Goal: Communication & Community: Answer question/provide support

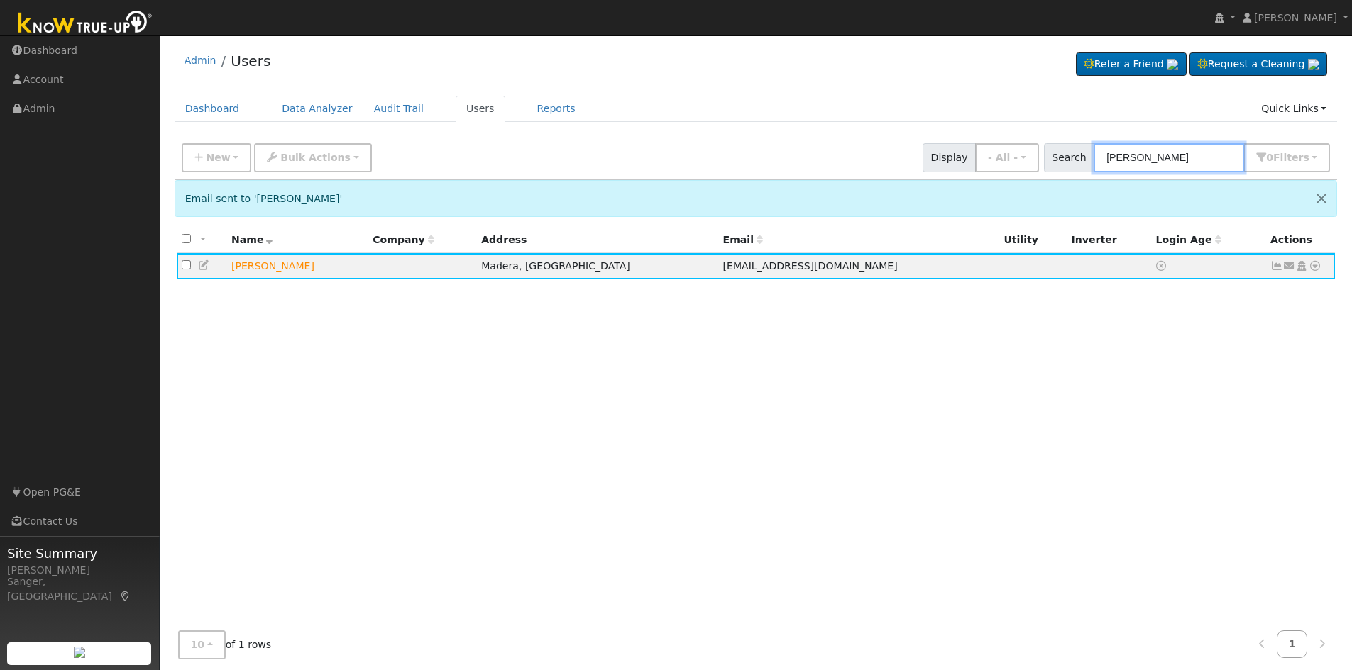
drag, startPoint x: 1190, startPoint y: 162, endPoint x: 1051, endPoint y: 165, distance: 138.4
click at [1054, 165] on div "Search [PERSON_NAME] 0 Filter s My accounts Role Show - All - Show Leads Admin …" at bounding box center [1187, 157] width 292 height 29
paste input "[EMAIL_ADDRESS][DOMAIN_NAME]"
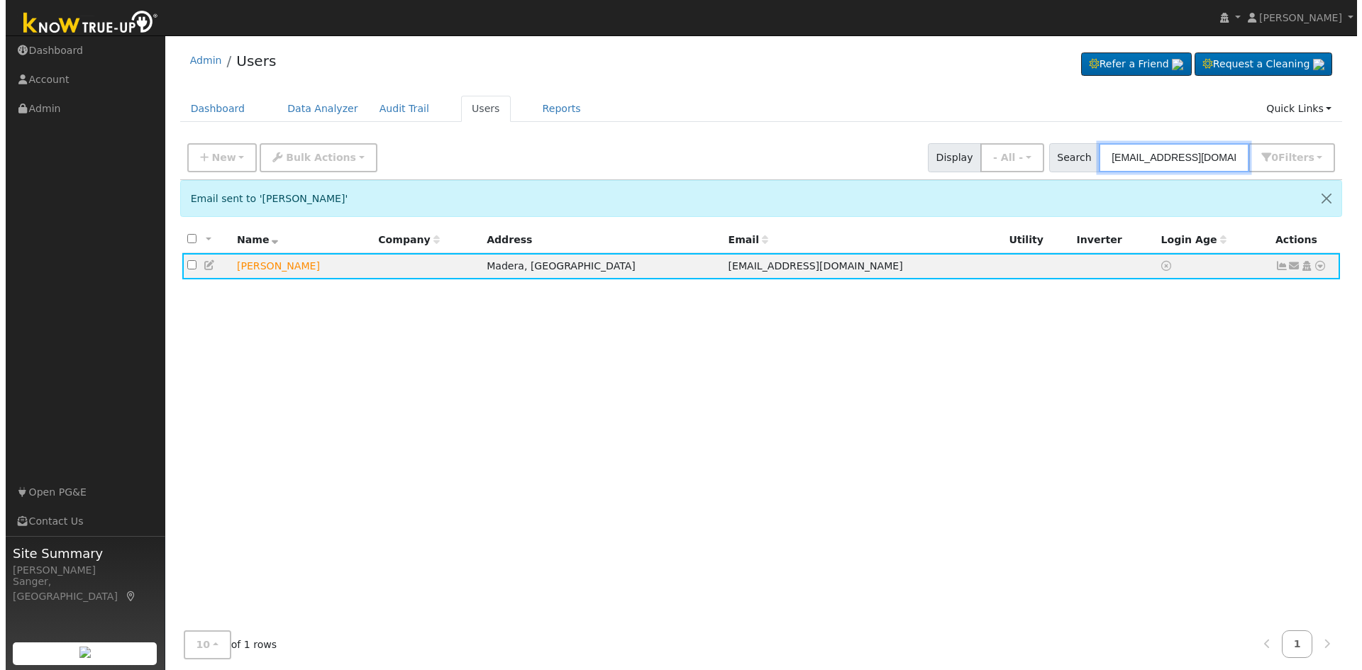
scroll to position [0, 8]
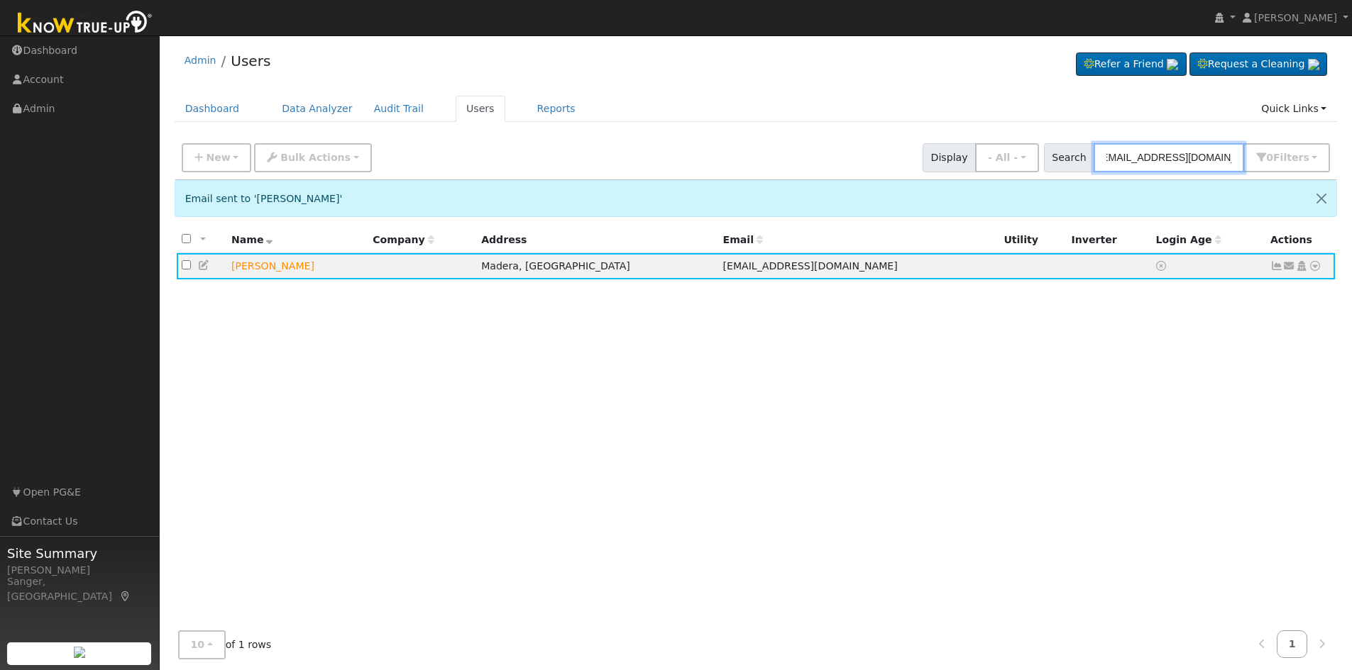
type input "[EMAIL_ADDRESS][DOMAIN_NAME]"
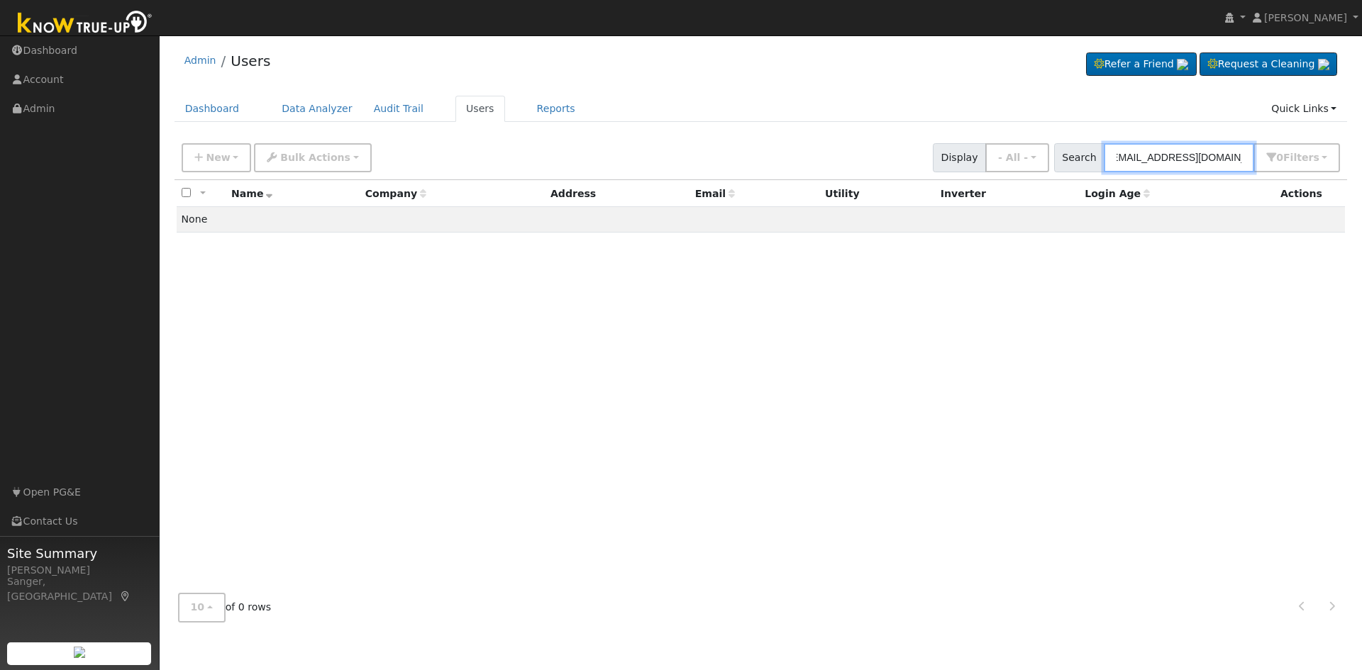
scroll to position [0, 0]
click at [1232, 154] on input "[EMAIL_ADDRESS][DOMAIN_NAME]" at bounding box center [1179, 157] width 150 height 29
paste input "[PERSON_NAME]"
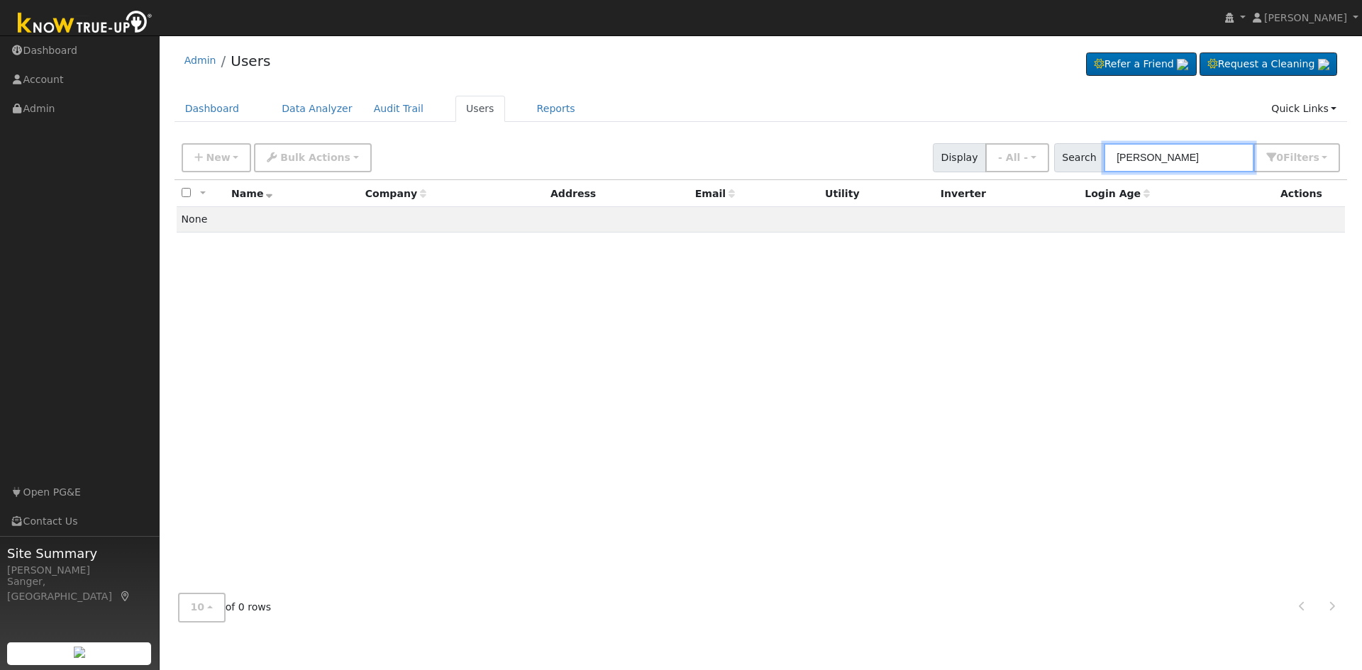
type input "[PERSON_NAME]"
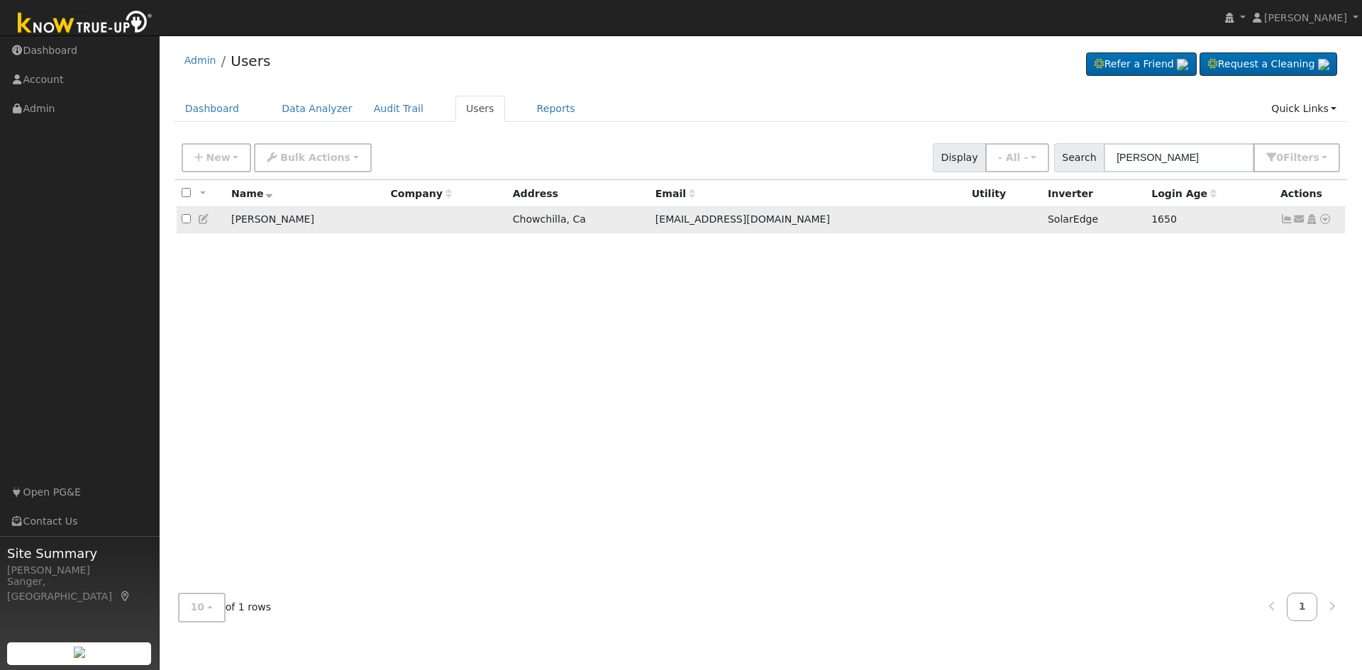
click at [1285, 221] on icon at bounding box center [1287, 219] width 13 height 10
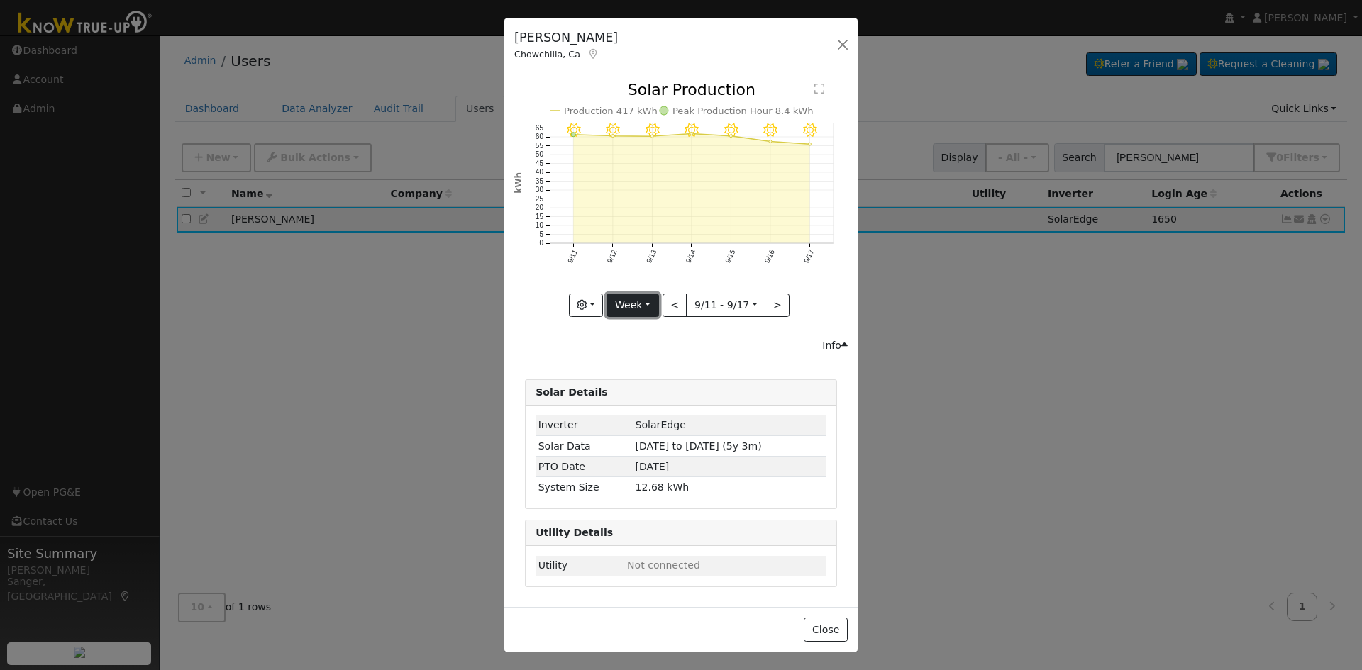
click at [620, 308] on button "Week" at bounding box center [633, 306] width 52 height 24
click at [639, 395] on link "Year" at bounding box center [656, 395] width 99 height 20
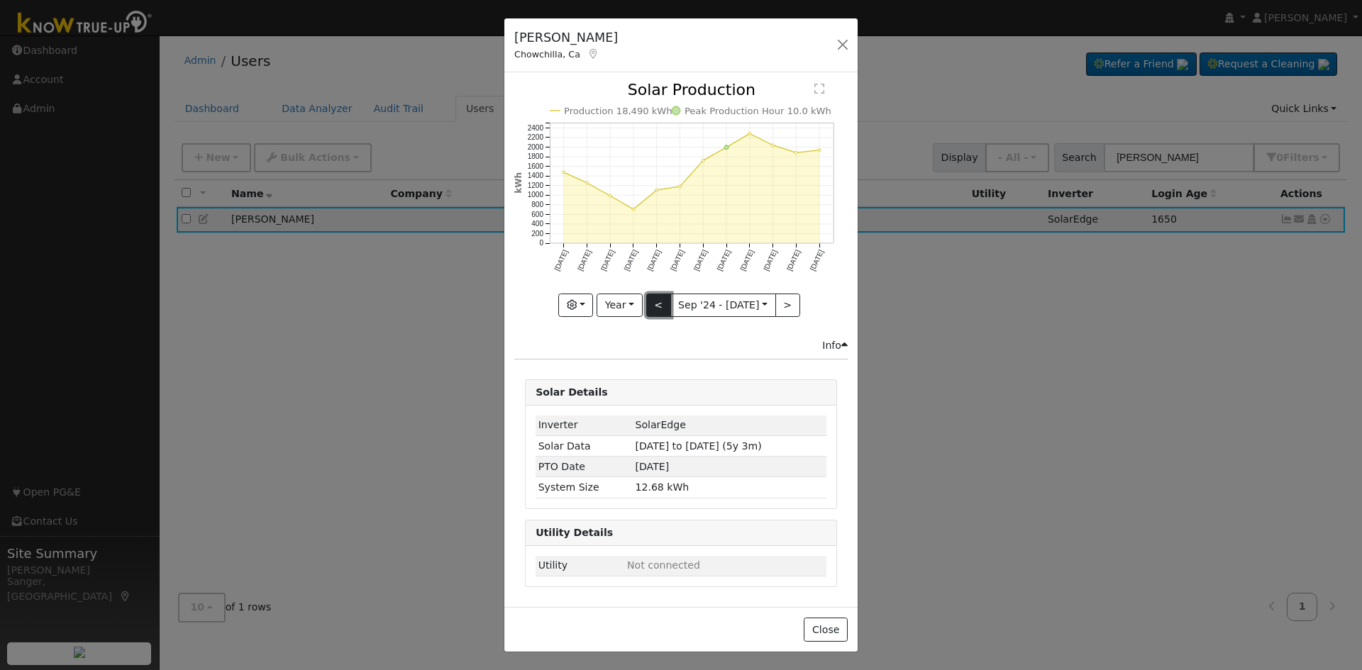
click at [658, 306] on button "<" at bounding box center [658, 306] width 25 height 24
click at [783, 304] on button ">" at bounding box center [787, 306] width 25 height 24
click at [657, 305] on button "<" at bounding box center [658, 306] width 25 height 24
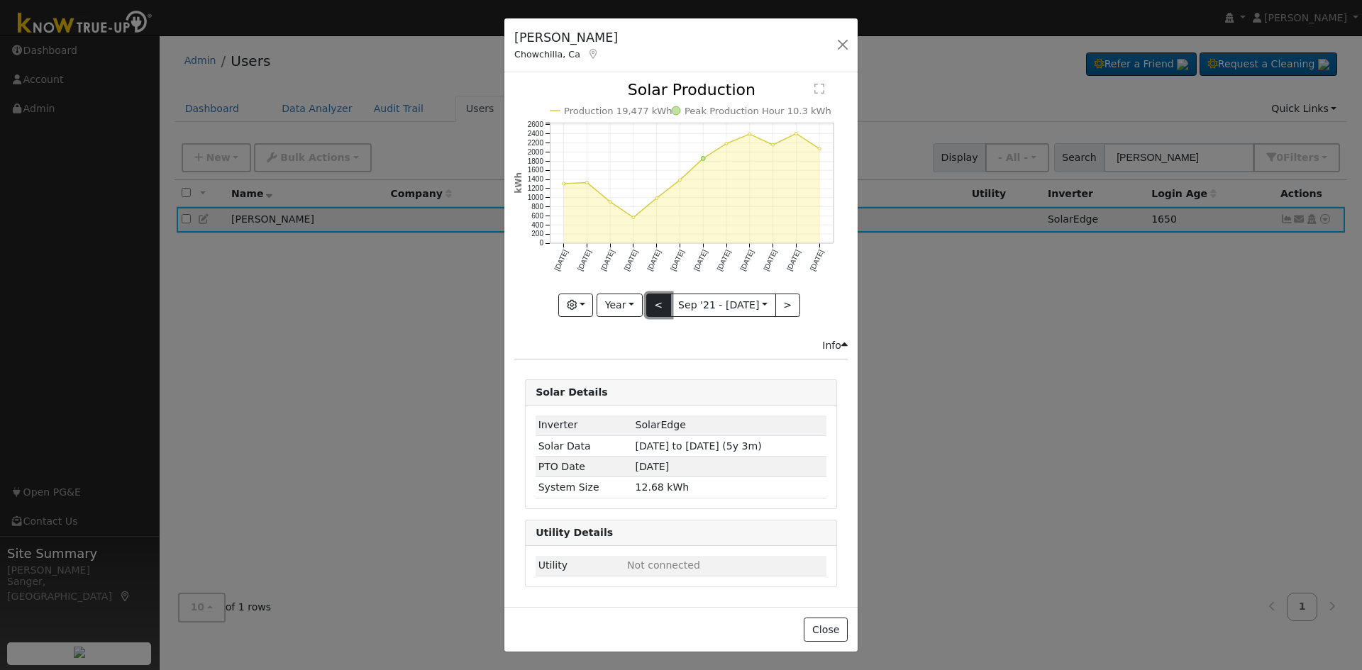
click at [657, 305] on button "<" at bounding box center [658, 306] width 25 height 24
type input "[DATE]"
click at [842, 45] on button "button" at bounding box center [843, 45] width 20 height 20
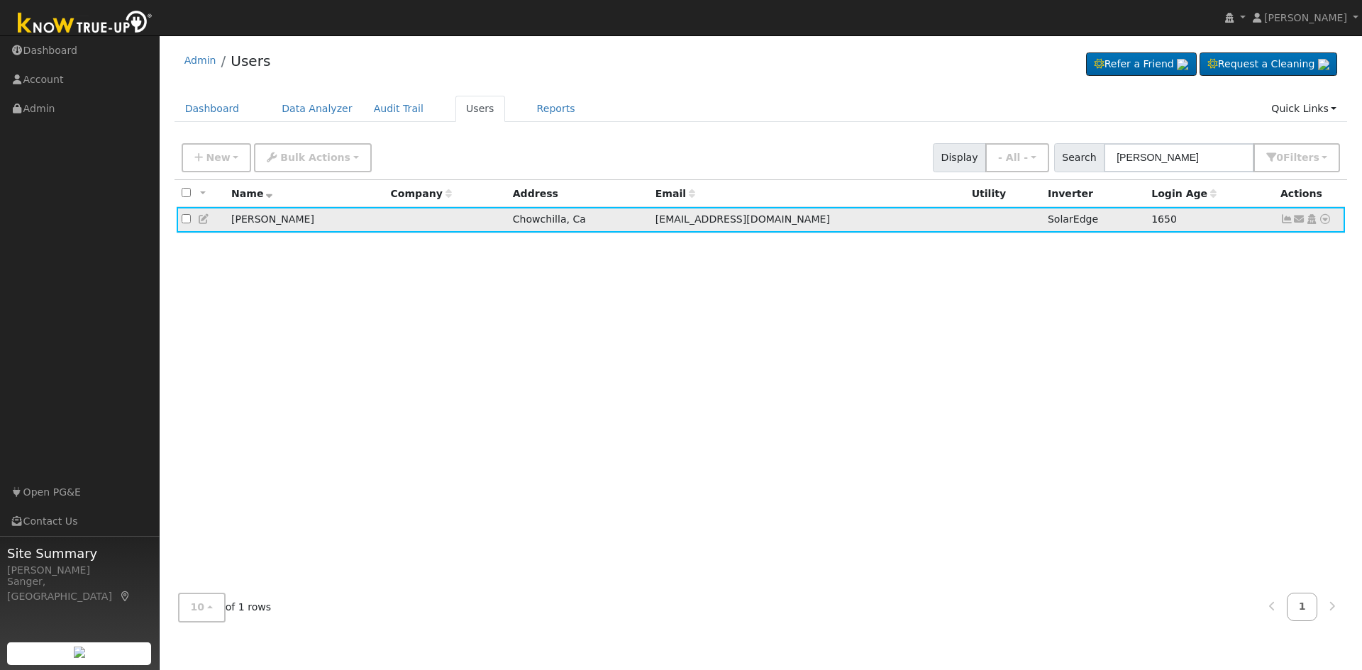
click at [199, 222] on icon at bounding box center [204, 219] width 13 height 10
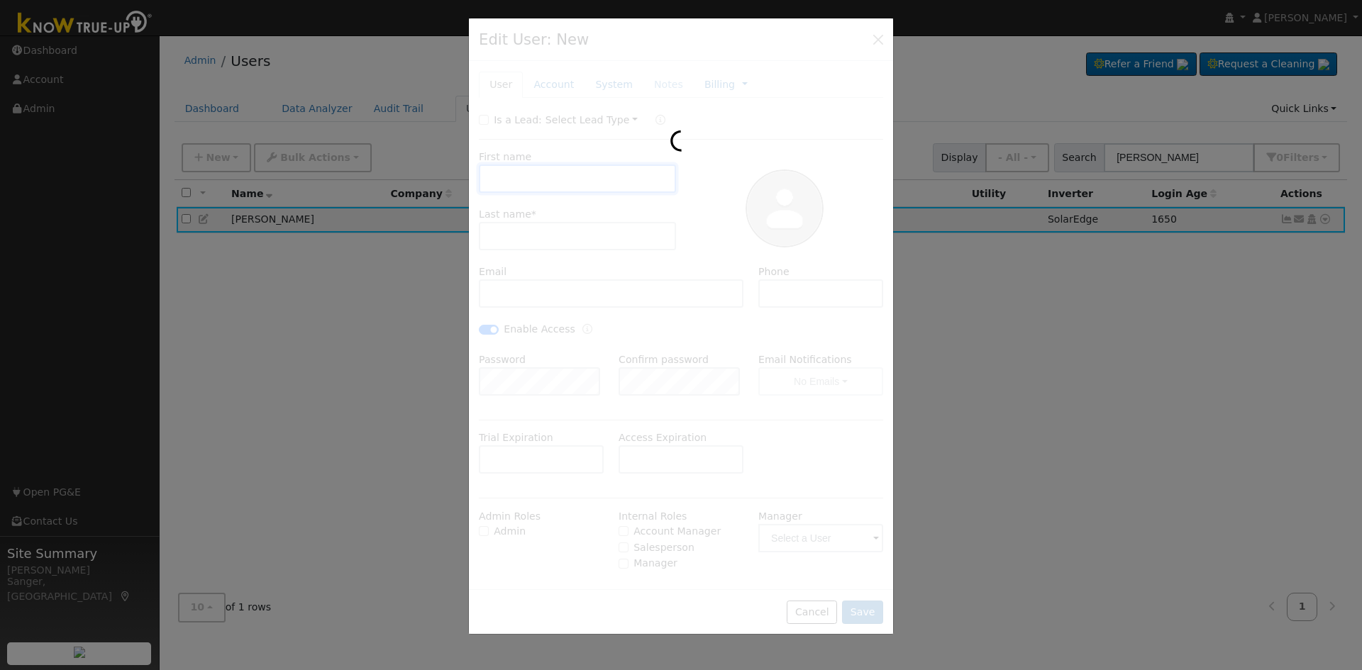
checkbox input "false"
type input "[PERSON_NAME]"
type input "[EMAIL_ADDRESS][DOMAIN_NAME]"
type input "[PHONE_NUMBER]"
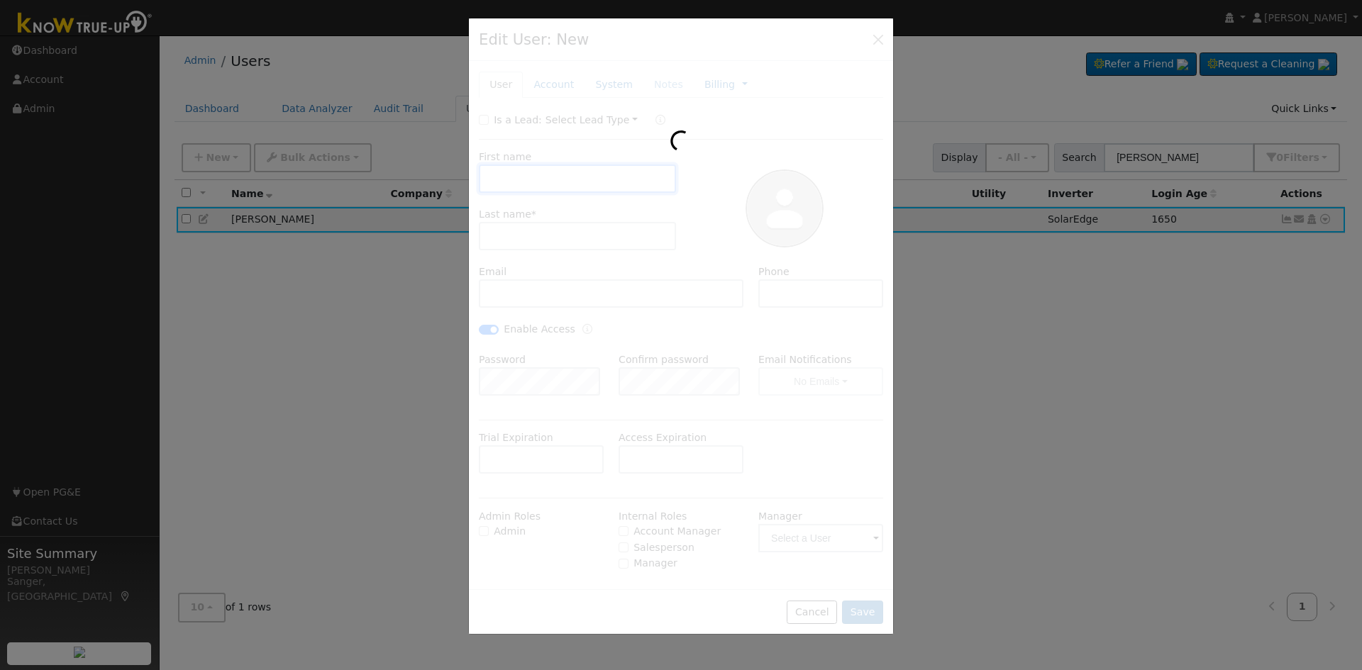
checkbox input "true"
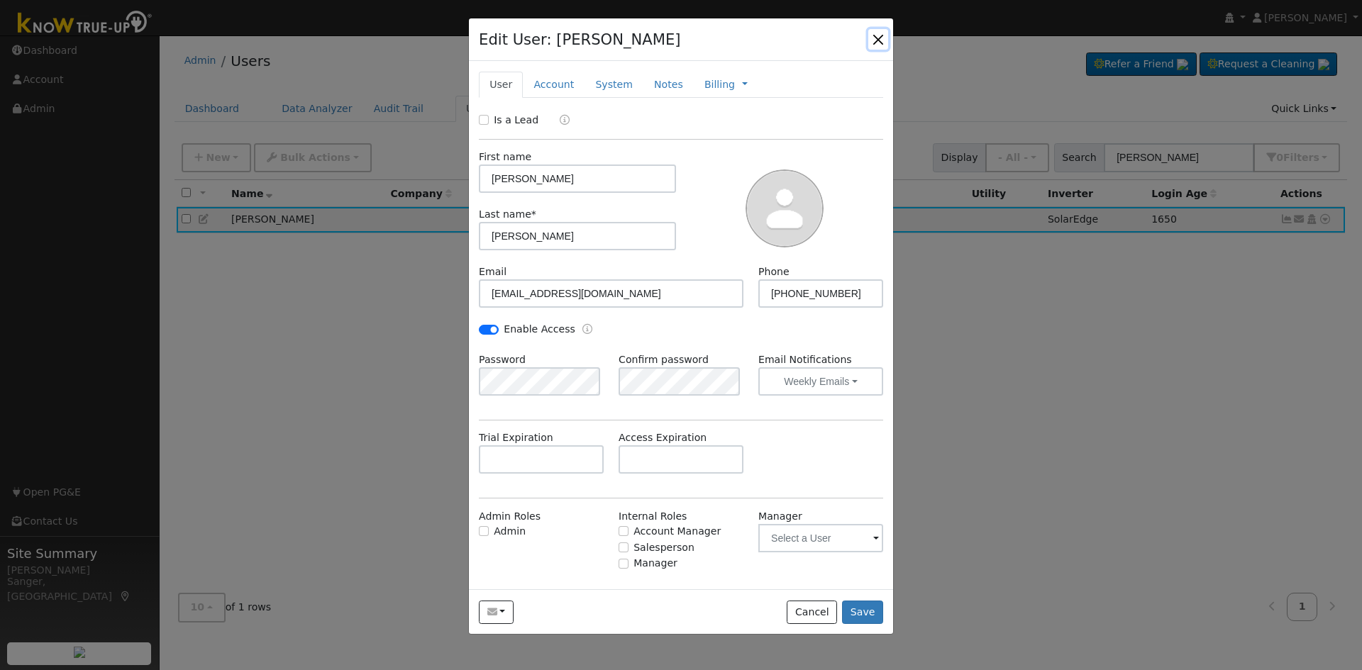
click at [874, 39] on button "button" at bounding box center [878, 39] width 20 height 20
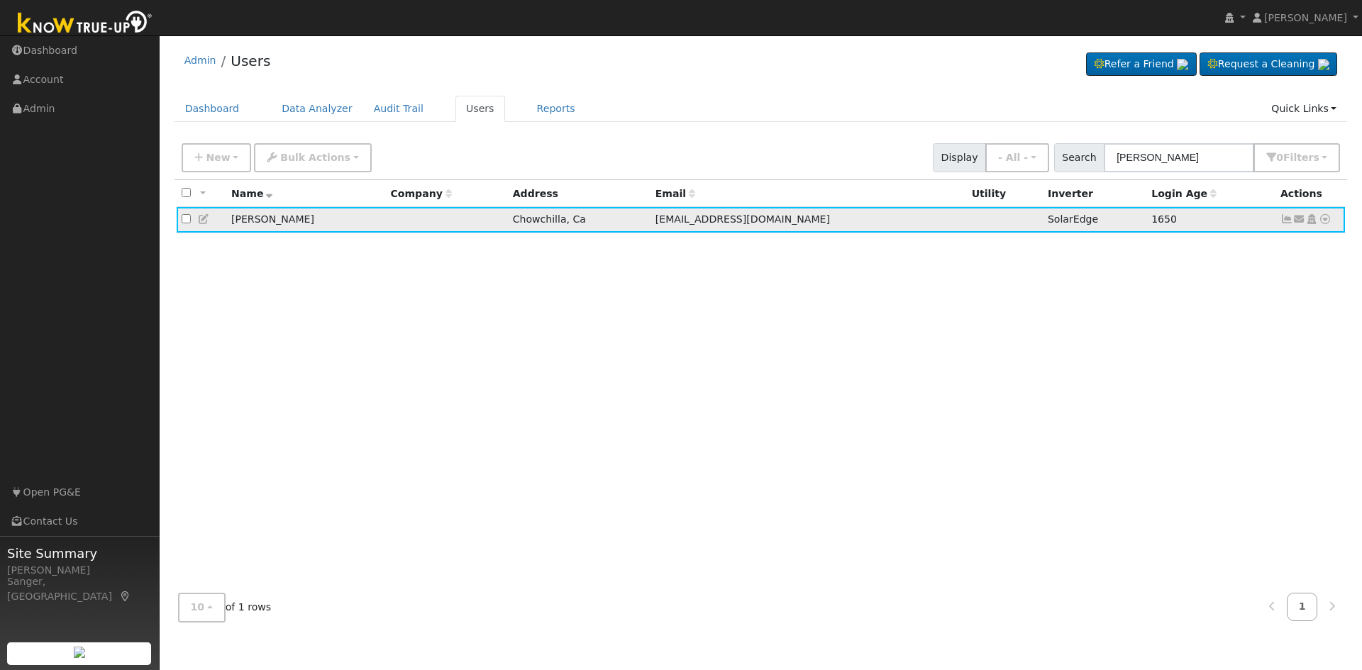
click at [1288, 220] on icon at bounding box center [1287, 219] width 13 height 10
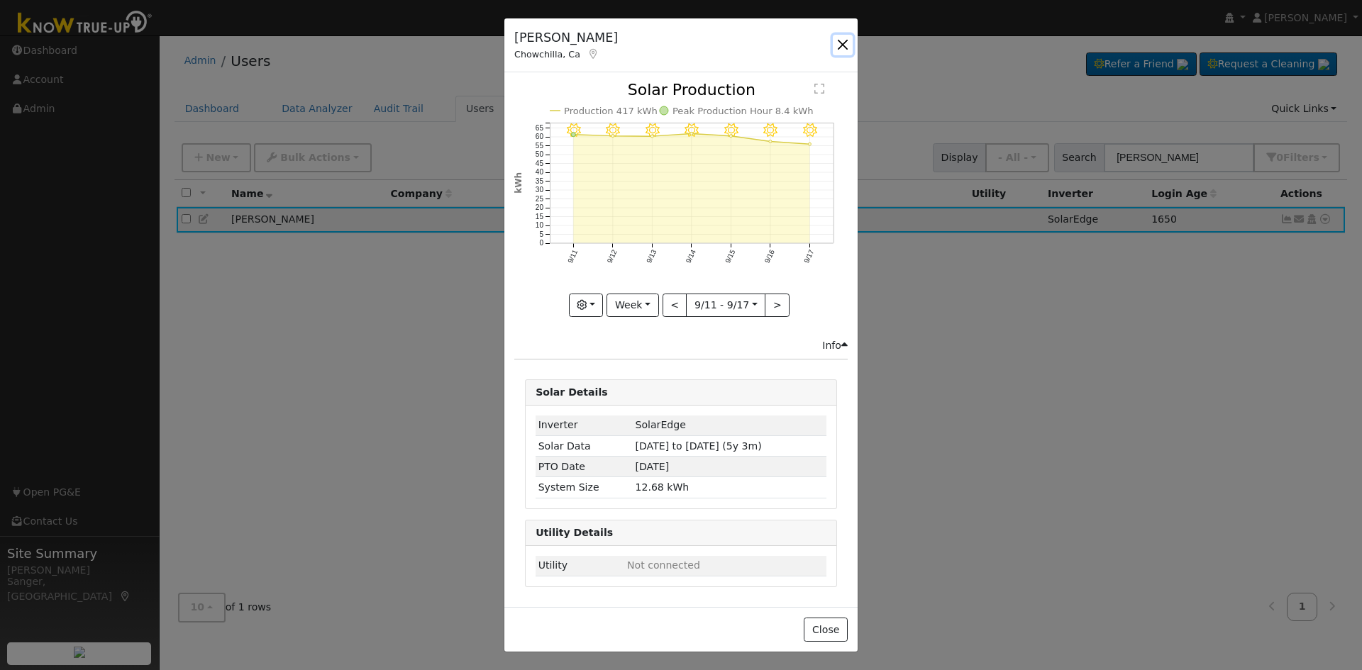
click at [845, 40] on button "button" at bounding box center [843, 45] width 20 height 20
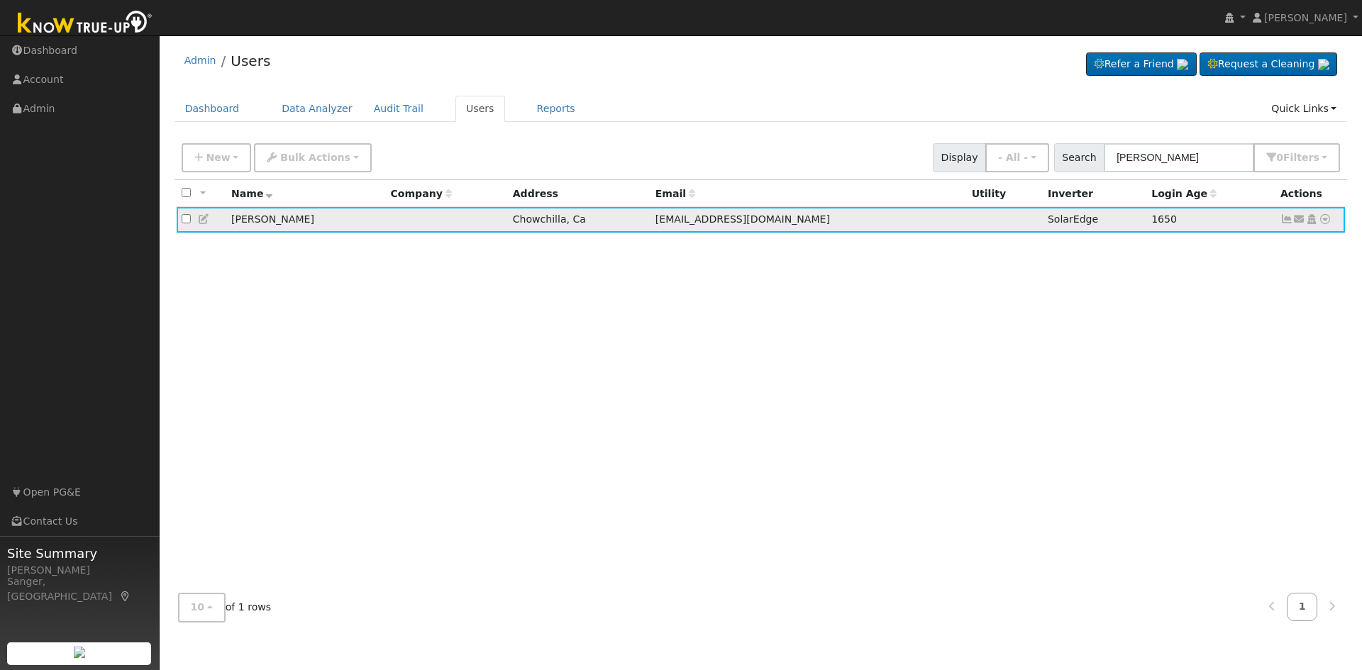
click at [1300, 223] on icon at bounding box center [1299, 219] width 13 height 10
click at [1276, 248] on link "Send Email..." at bounding box center [1255, 244] width 99 height 20
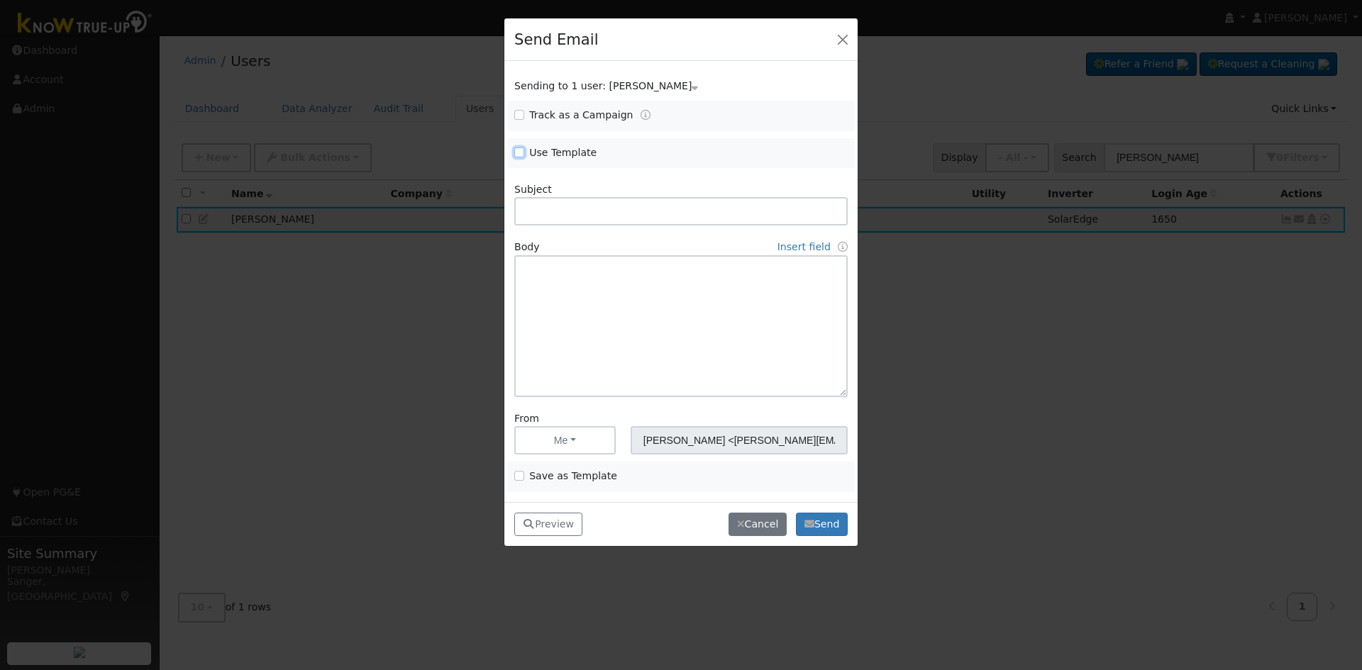
click at [516, 151] on input "Use Template" at bounding box center [519, 153] width 10 height 10
checkbox input "true"
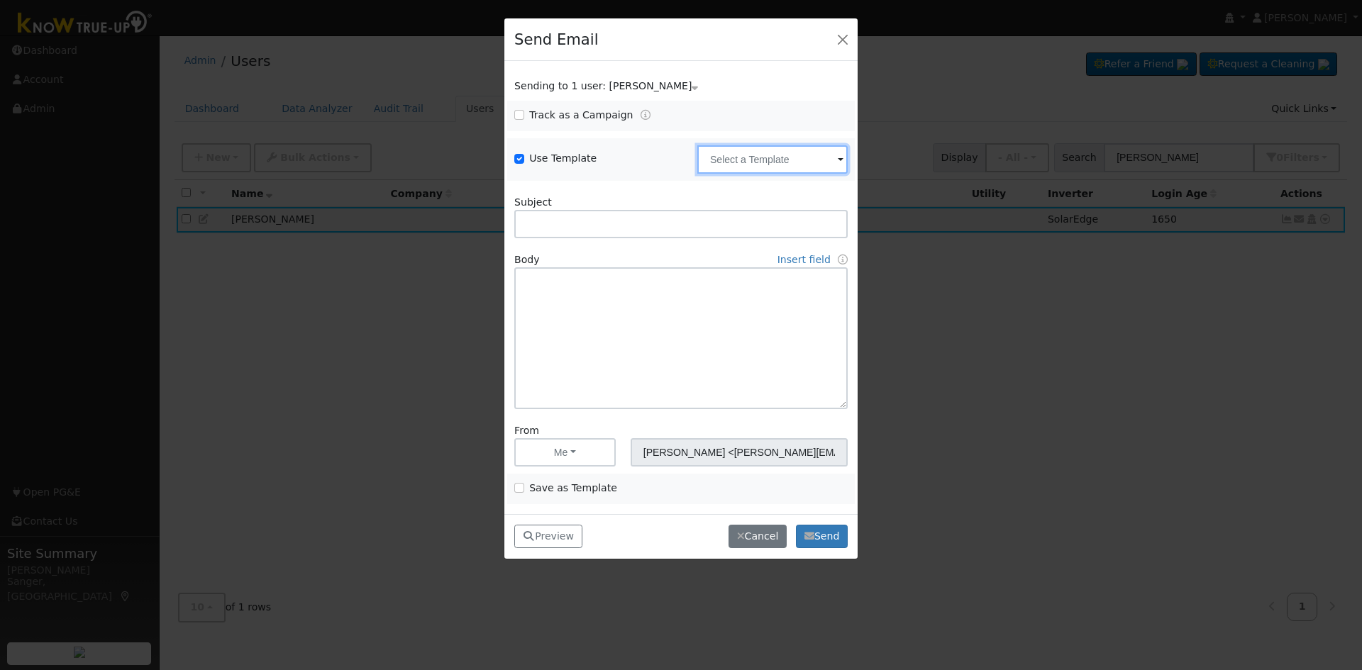
click at [771, 167] on input "text" at bounding box center [772, 159] width 150 height 28
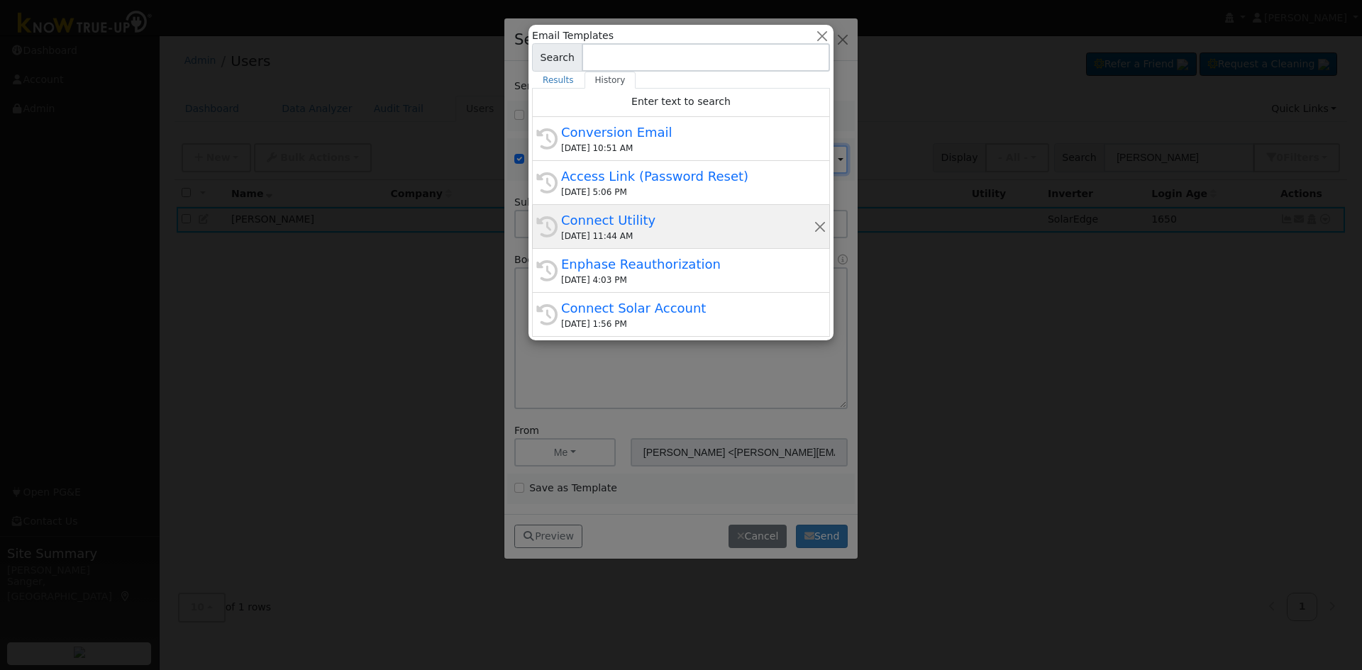
click at [695, 219] on div "Connect Utility" at bounding box center [687, 220] width 253 height 19
type input "Connect Utility"
type textarea "Hello, Please use the link below to connect your utility company to Know True-U…"
type input "Know True-Up <[EMAIL_ADDRESS][DOMAIN_NAME]>"
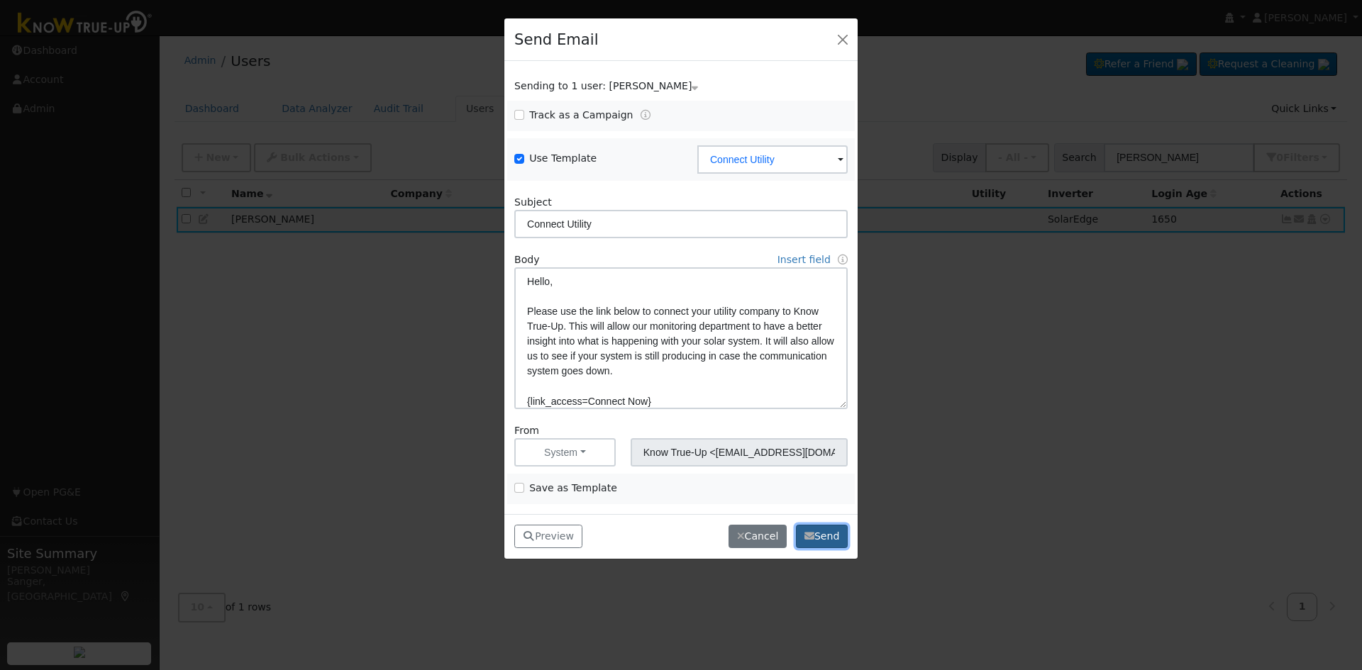
click at [826, 542] on button "Send" at bounding box center [822, 537] width 52 height 24
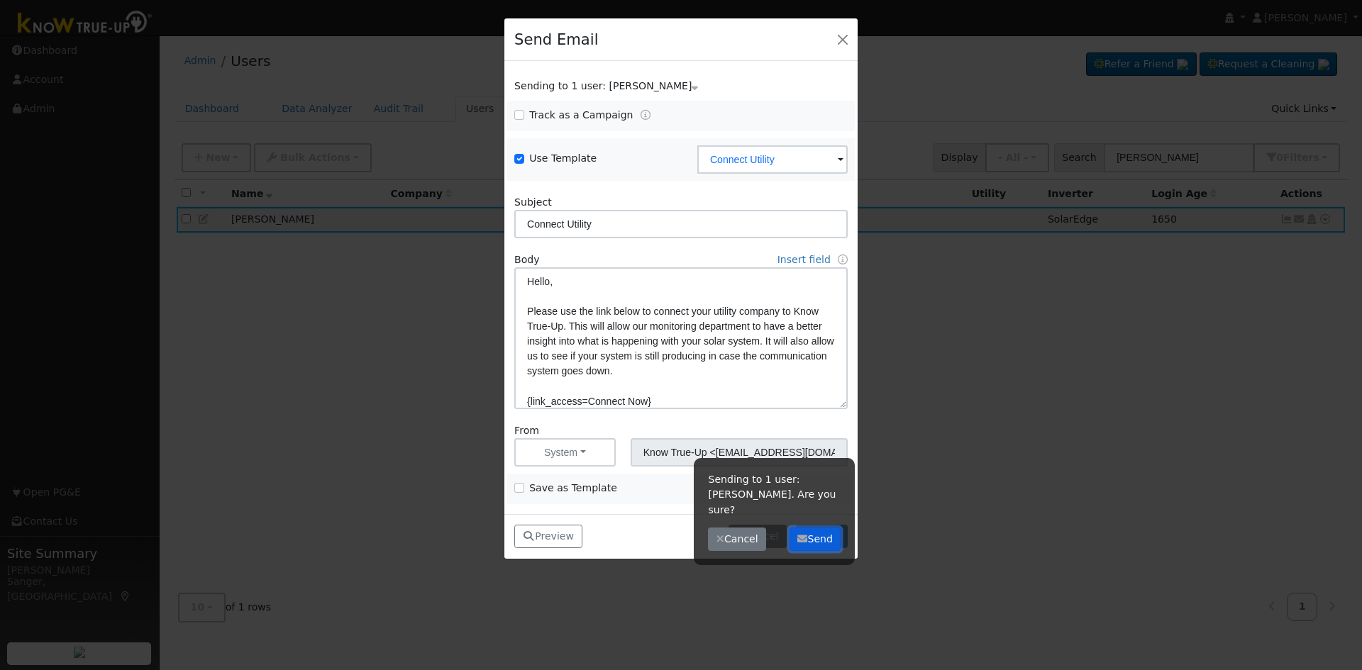
drag, startPoint x: 822, startPoint y: 543, endPoint x: 790, endPoint y: 490, distance: 62.1
click at [821, 541] on button "Send" at bounding box center [816, 540] width 52 height 24
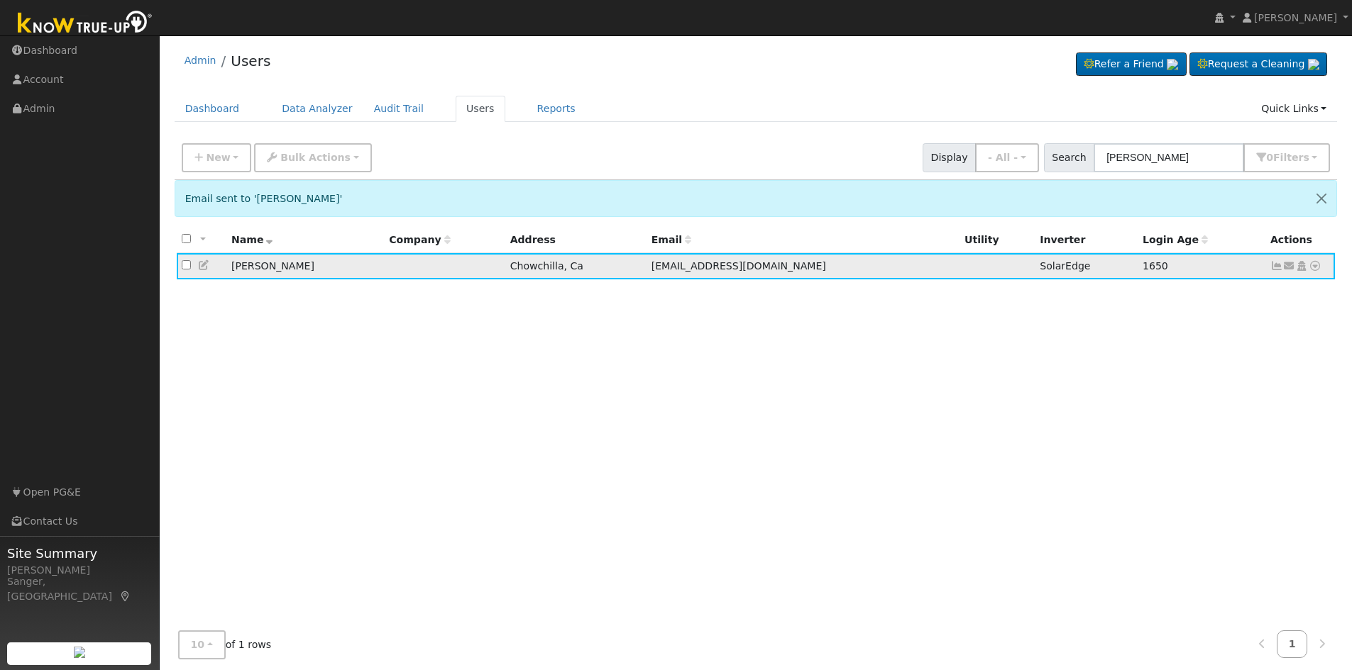
click at [1273, 269] on icon at bounding box center [1276, 266] width 13 height 10
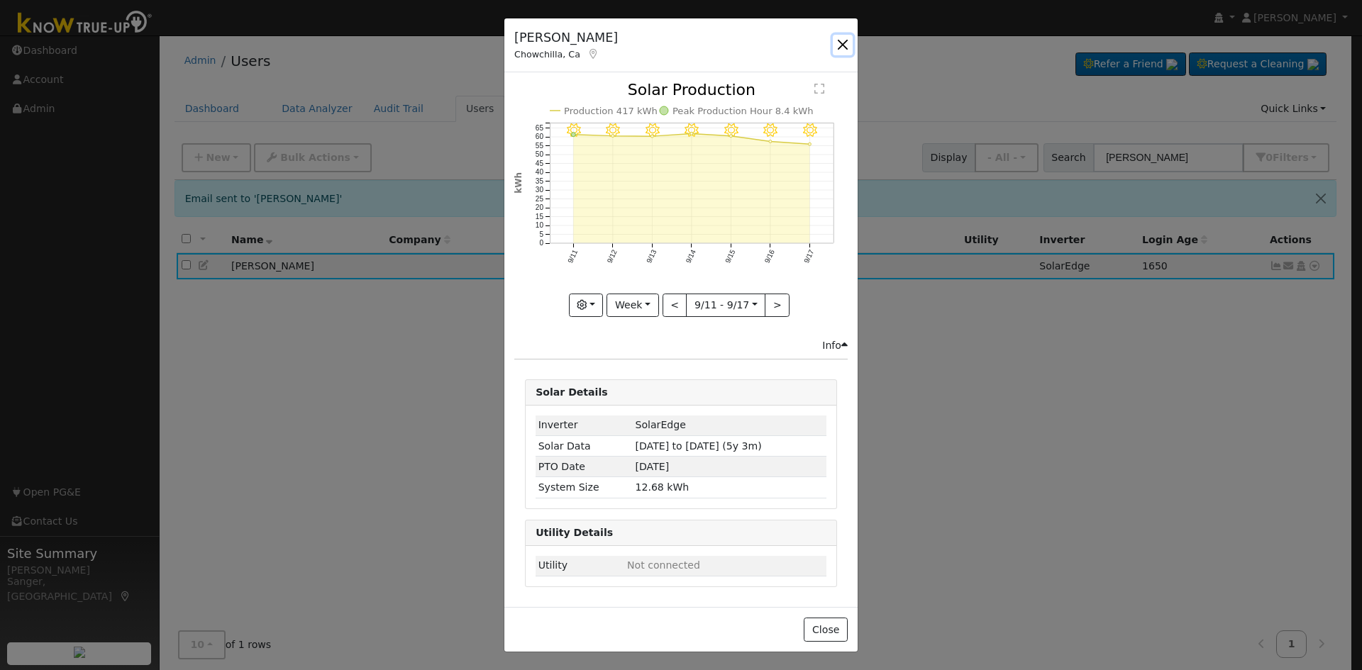
click at [846, 46] on button "button" at bounding box center [843, 45] width 20 height 20
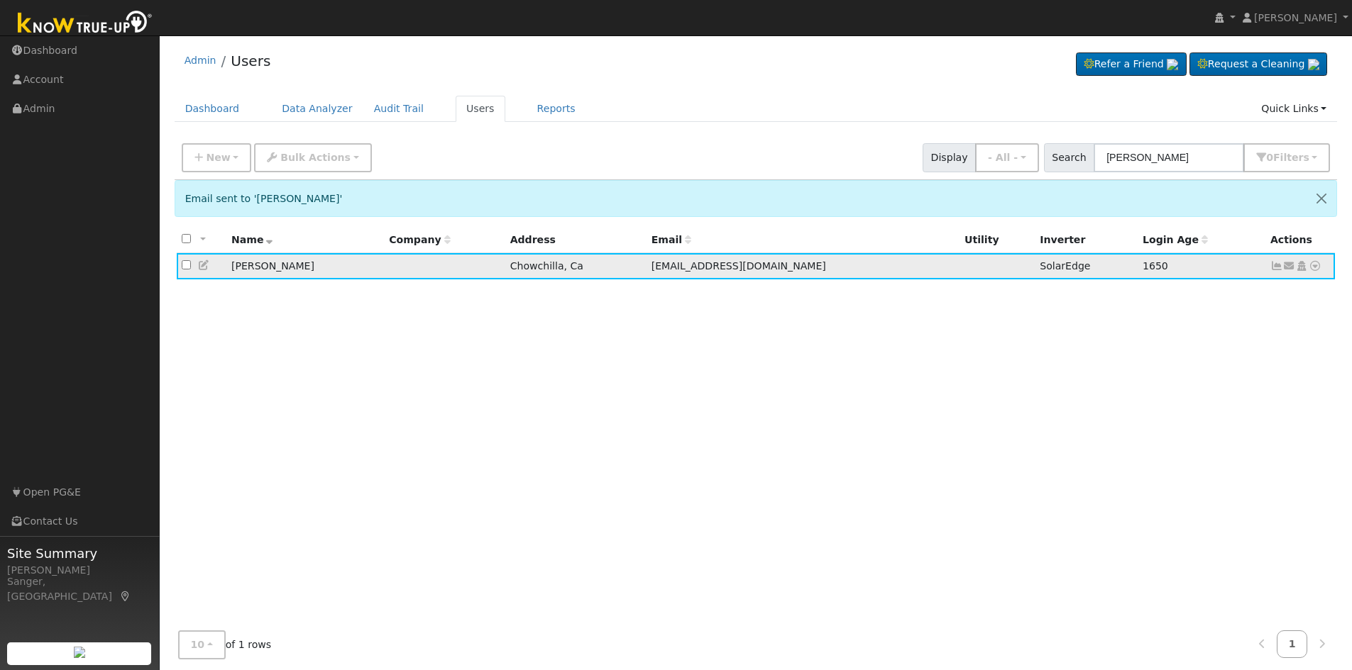
click at [199, 270] on icon at bounding box center [204, 265] width 13 height 10
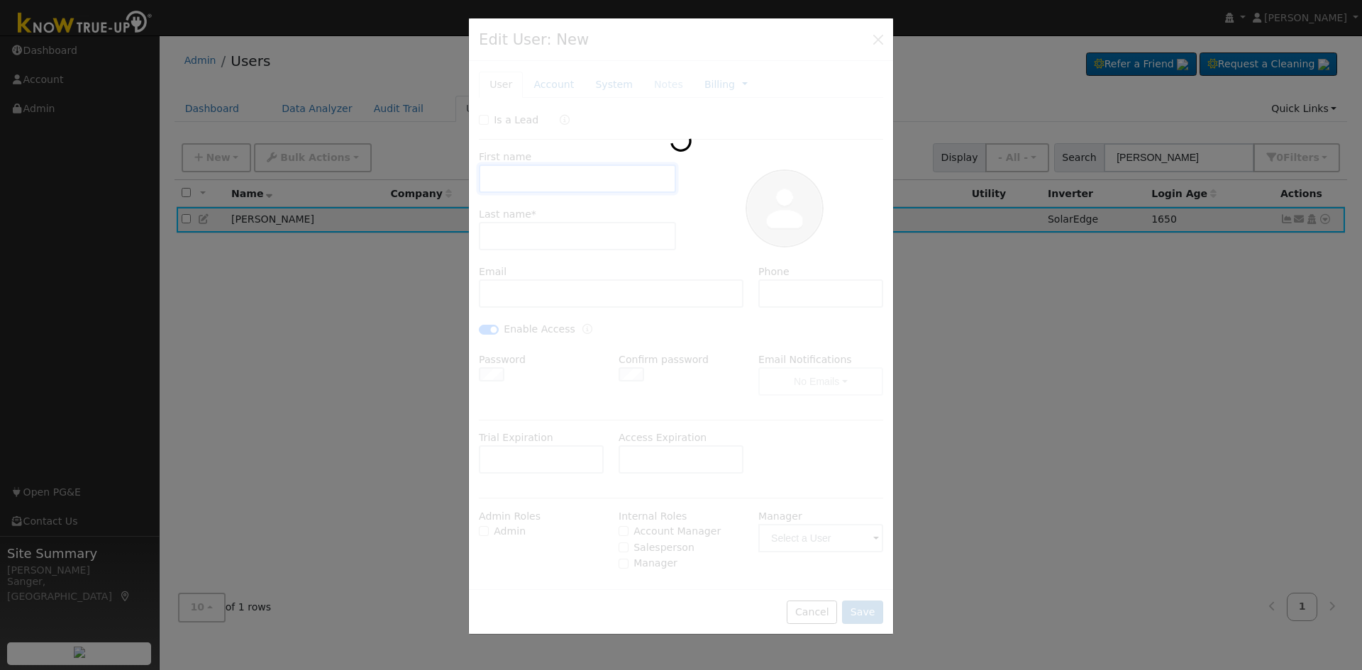
type input "[PERSON_NAME]"
type input "[EMAIL_ADDRESS][DOMAIN_NAME]"
type input "[PHONE_NUMBER]"
checkbox input "true"
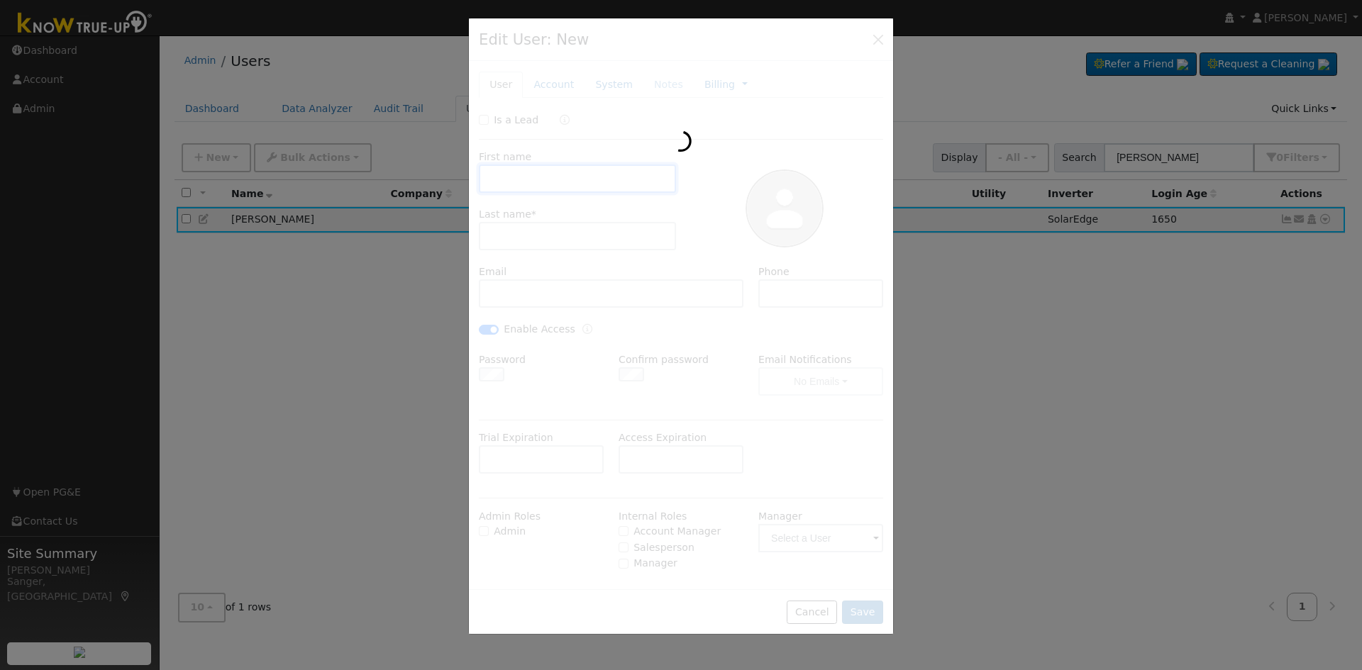
type input "12.68"
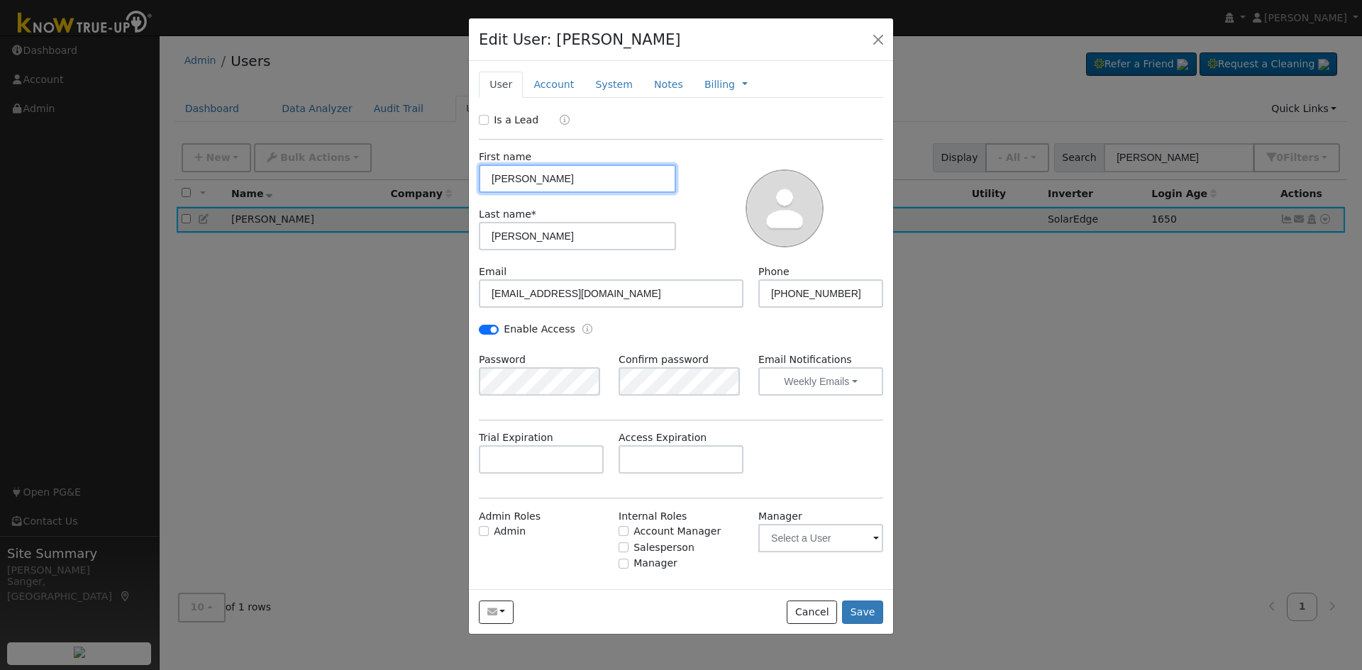
type input "SolarEdge"
click at [612, 82] on link "System" at bounding box center [614, 85] width 59 height 26
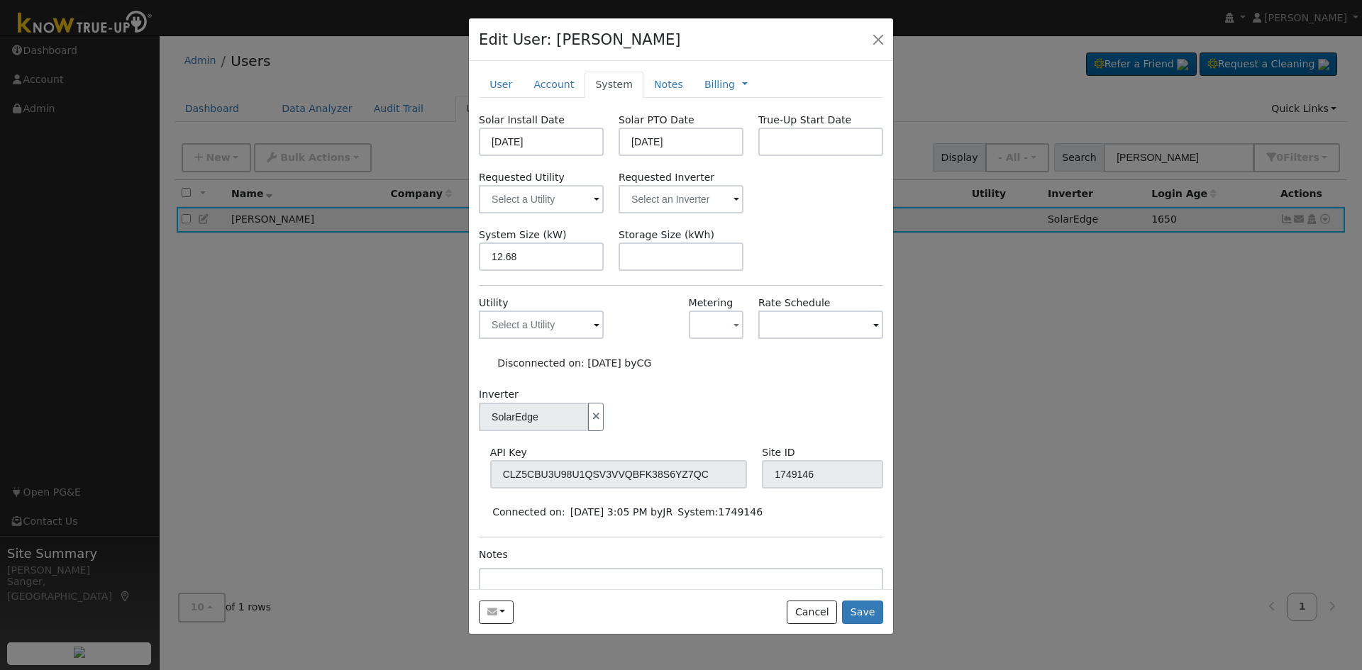
click at [737, 480] on div "API Key CLZ5CBU3U98U1QSV3VVQBFK38S6YZ7QC Site ID 1749146" at bounding box center [686, 467] width 408 height 43
